Goal: Task Accomplishment & Management: Use online tool/utility

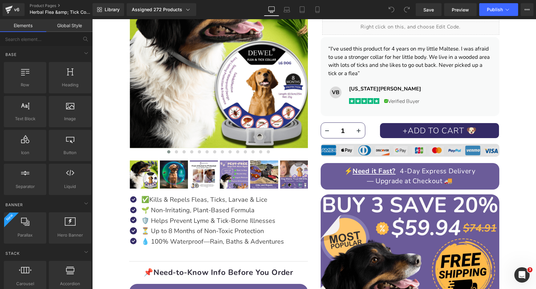
scroll to position [188, 0]
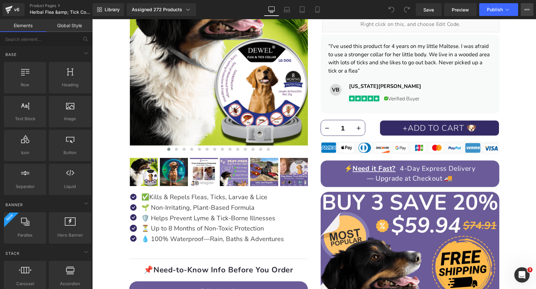
click at [529, 10] on icon at bounding box center [530, 9] width 2 height 1
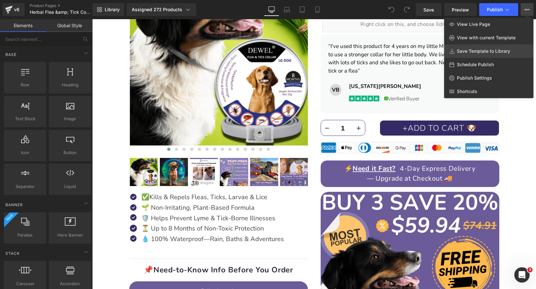
click at [486, 53] on span "Save Template to Library" at bounding box center [483, 51] width 53 height 6
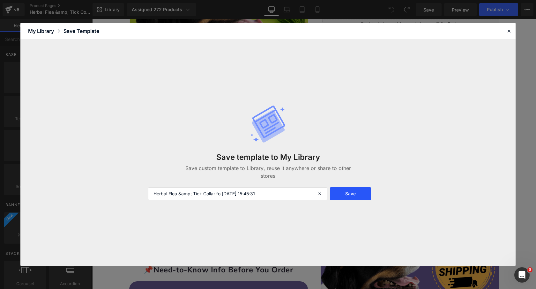
click at [351, 196] on button "Save" at bounding box center [350, 193] width 41 height 13
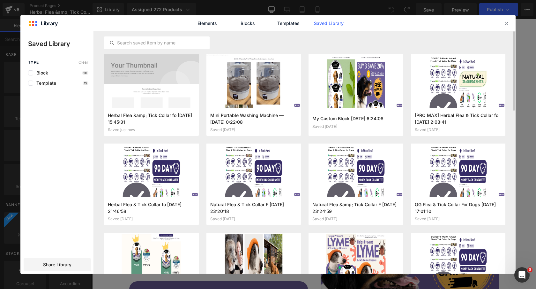
click at [510, 33] on div "Herbal Flea &amp; Tick Collar fo [DATE] 15:45:31 Saved just now Add to page Min…" at bounding box center [305, 152] width 422 height 242
click at [508, 19] on div "Elements Blocks Templates Saved Library" at bounding box center [268, 23] width 496 height 16
click at [508, 26] on div at bounding box center [507, 23] width 8 height 8
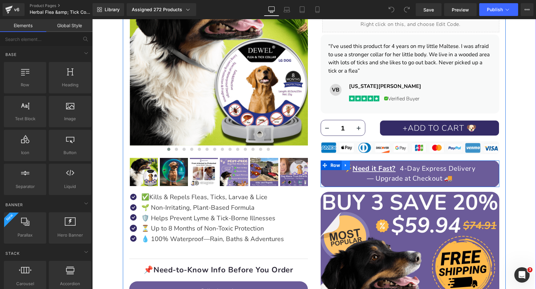
click at [345, 164] on icon at bounding box center [345, 165] width 1 height 3
click at [363, 165] on icon at bounding box center [363, 165] width 4 height 5
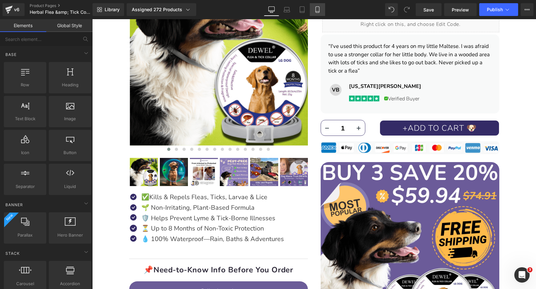
click at [322, 13] on link "Mobile" at bounding box center [317, 9] width 15 height 13
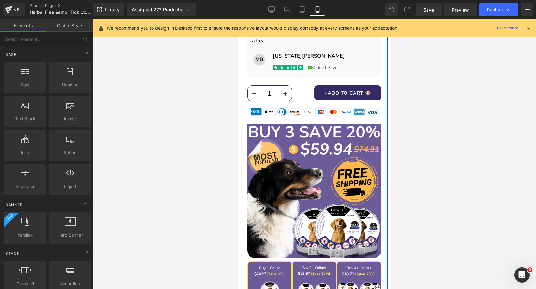
scroll to position [485, 0]
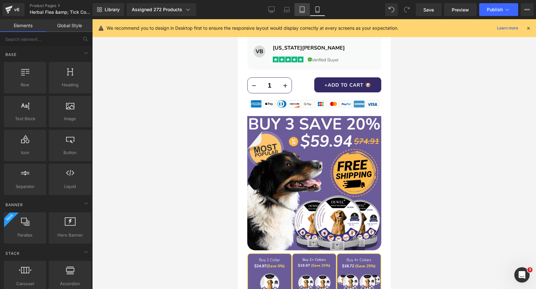
click at [303, 11] on icon at bounding box center [302, 9] width 6 height 6
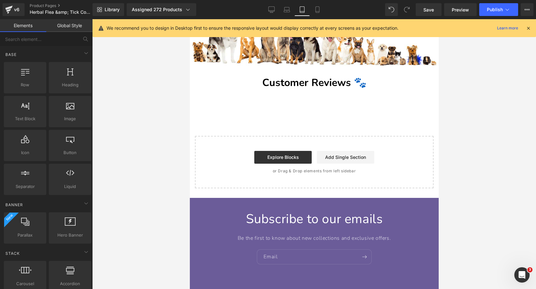
scroll to position [3535, 0]
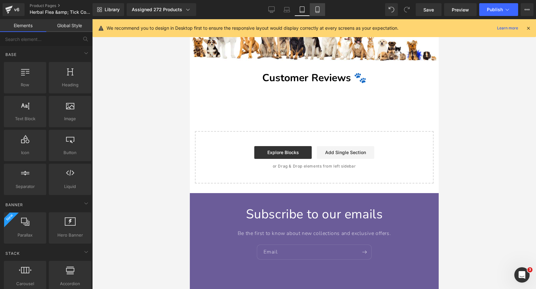
click at [322, 11] on link "Mobile" at bounding box center [317, 9] width 15 height 13
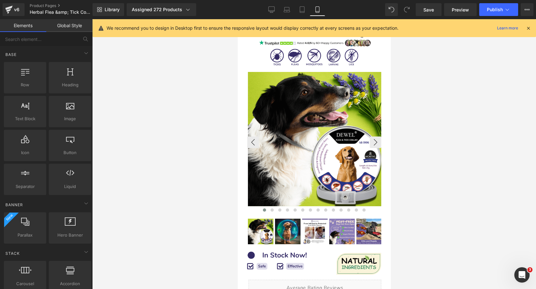
scroll to position [33, 0]
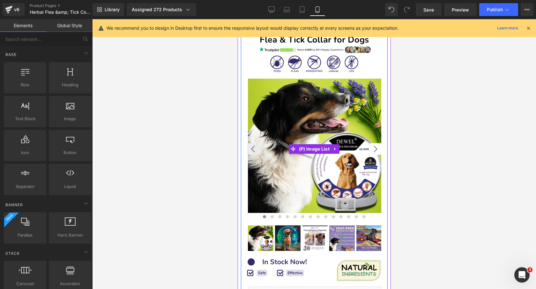
click at [381, 149] on button "›" at bounding box center [375, 148] width 11 height 11
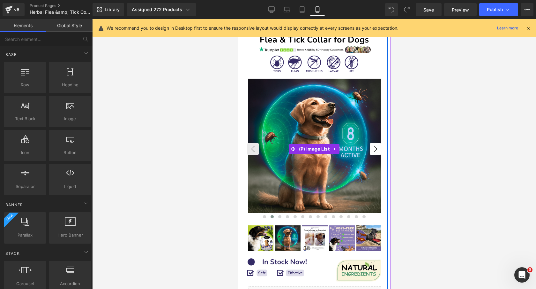
click at [381, 149] on button "›" at bounding box center [375, 148] width 11 height 11
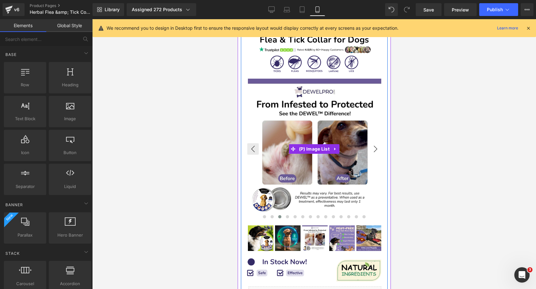
click at [381, 149] on button "›" at bounding box center [375, 148] width 11 height 11
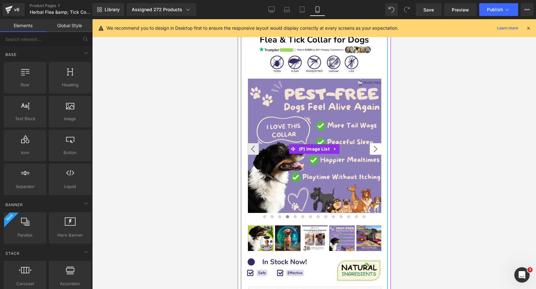
click at [381, 149] on button "›" at bounding box center [375, 148] width 11 height 11
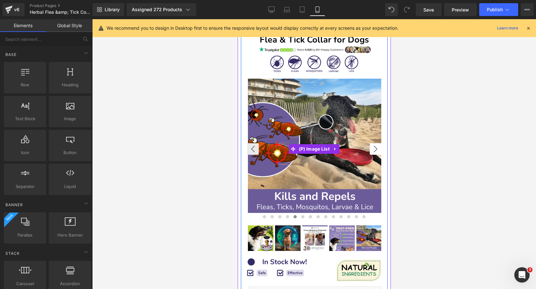
click at [373, 148] on button "›" at bounding box center [375, 148] width 11 height 11
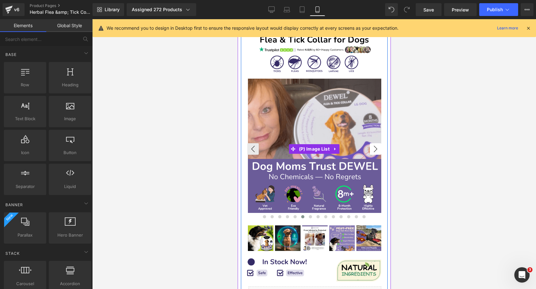
click at [373, 148] on button "›" at bounding box center [375, 148] width 11 height 11
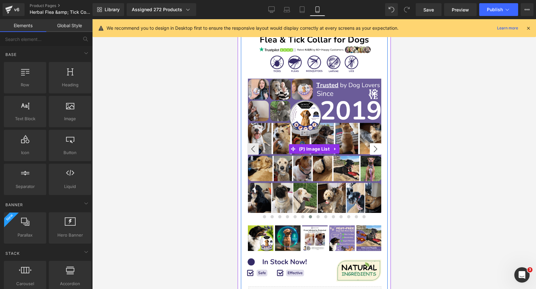
click at [377, 148] on button "›" at bounding box center [375, 148] width 11 height 11
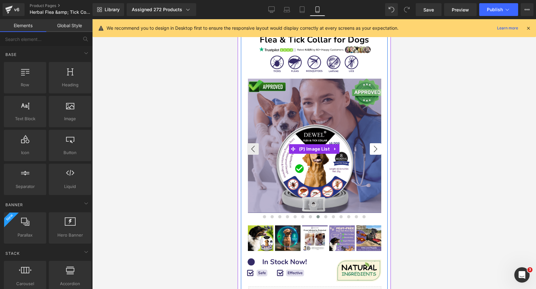
click at [377, 148] on button "›" at bounding box center [375, 148] width 11 height 11
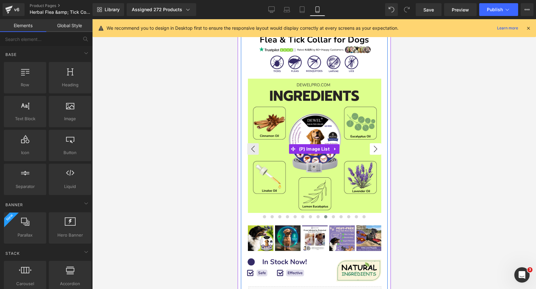
click at [377, 148] on button "›" at bounding box center [375, 148] width 11 height 11
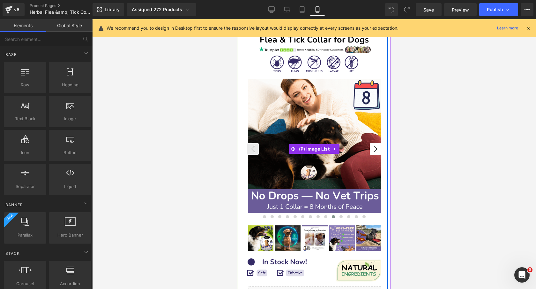
click at [377, 148] on button "›" at bounding box center [375, 148] width 11 height 11
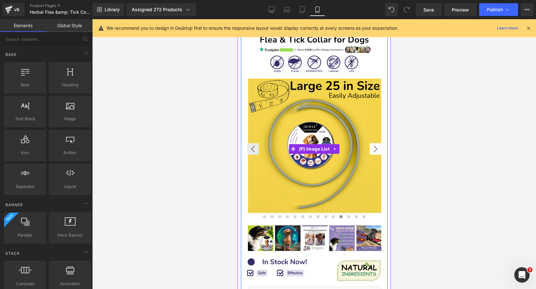
click at [377, 148] on button "›" at bounding box center [375, 148] width 11 height 11
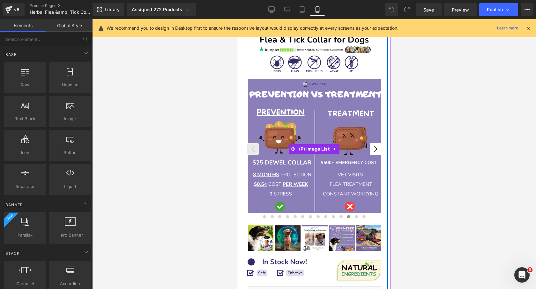
click at [377, 148] on button "›" at bounding box center [375, 148] width 11 height 11
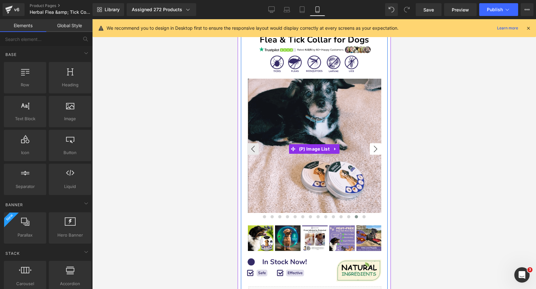
click at [377, 148] on button "›" at bounding box center [375, 148] width 11 height 11
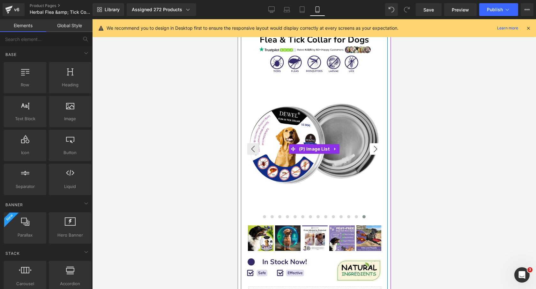
click at [377, 148] on button "›" at bounding box center [375, 148] width 11 height 11
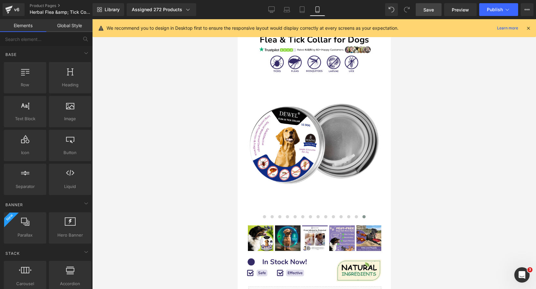
click at [430, 8] on span "Save" at bounding box center [429, 9] width 11 height 7
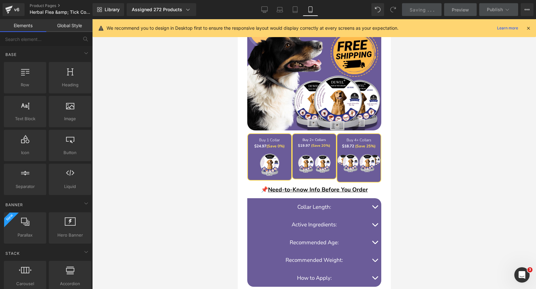
scroll to position [607, 0]
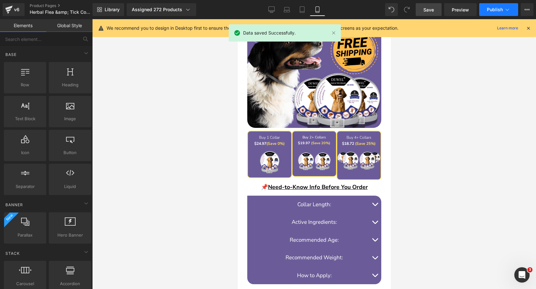
click at [495, 10] on span "Publish" at bounding box center [495, 9] width 16 height 5
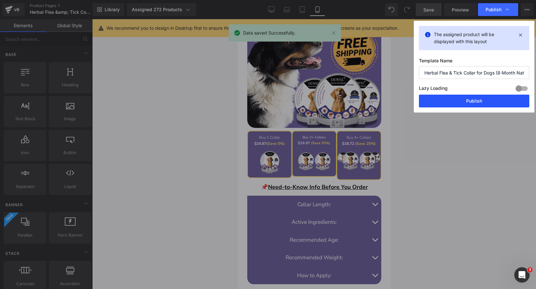
click at [463, 100] on button "Publish" at bounding box center [474, 101] width 110 height 13
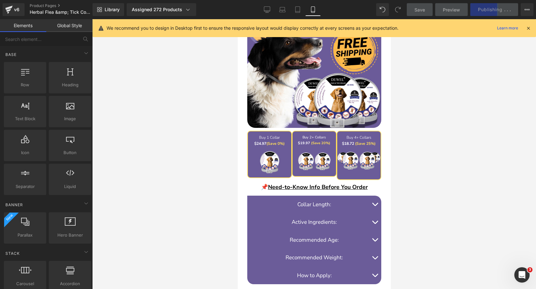
click at [527, 29] on icon at bounding box center [529, 28] width 6 height 6
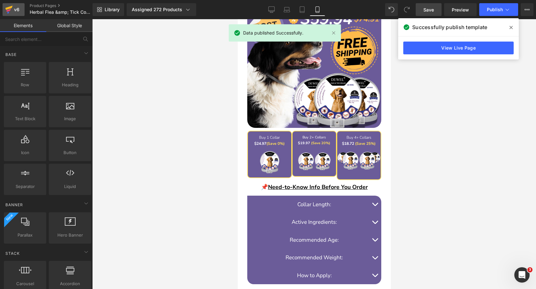
click at [10, 8] on icon at bounding box center [8, 8] width 7 height 4
